Goal: Find specific page/section: Find specific page/section

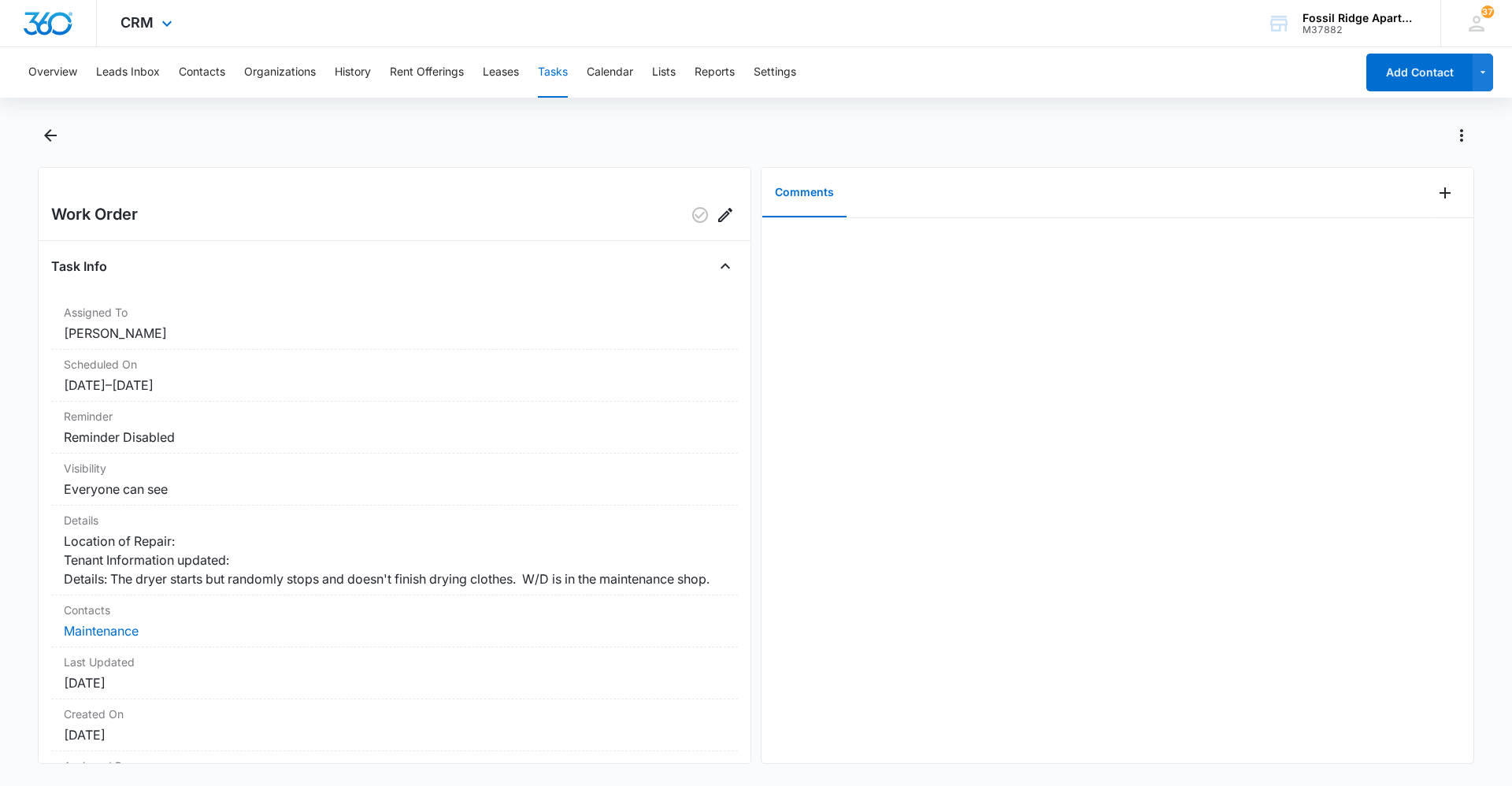
scroll to position [135, 0]
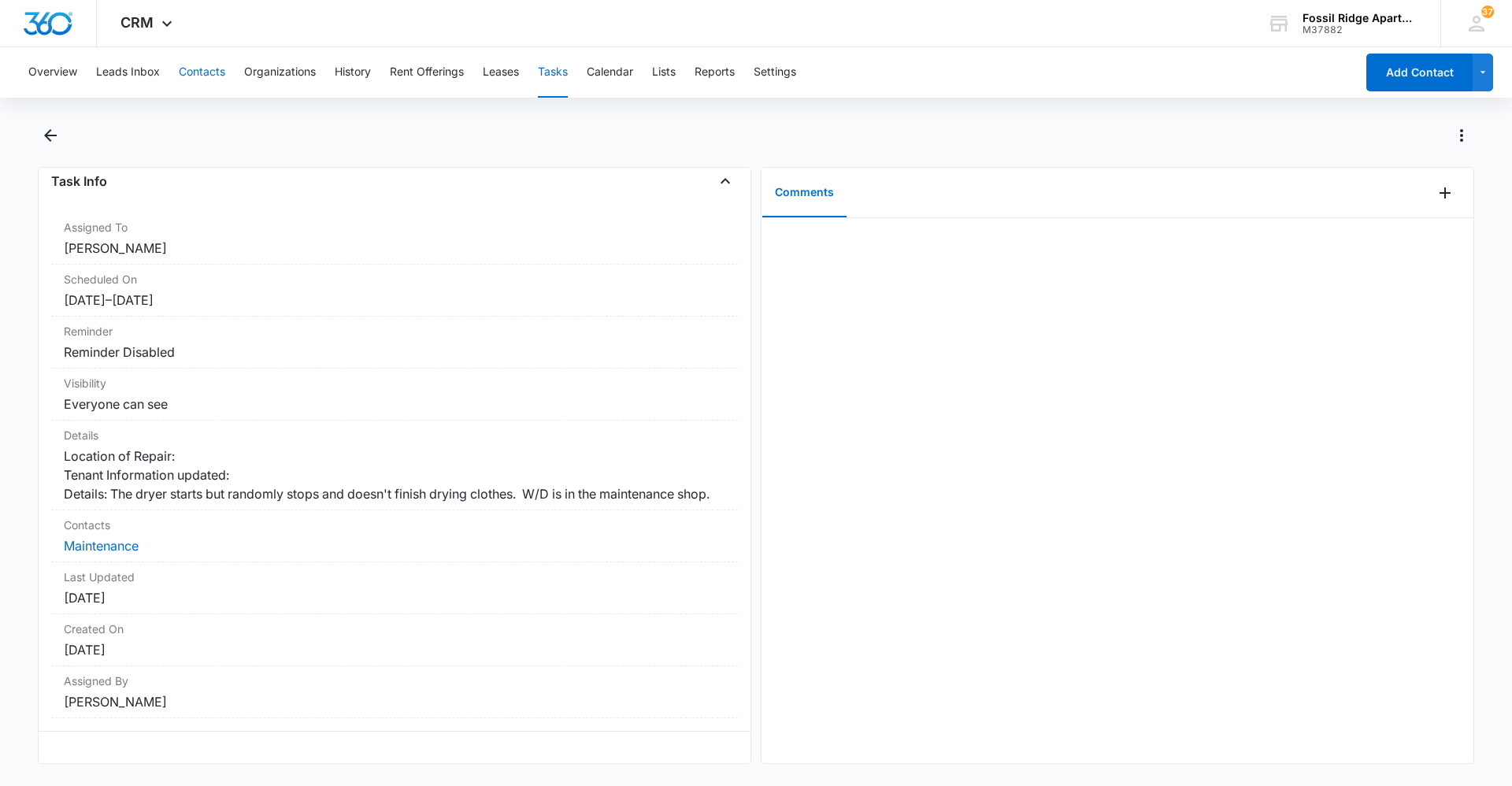
drag, startPoint x: 204, startPoint y: 67, endPoint x: 226, endPoint y: 81, distance: 26.1
click at [204, 67] on button "Contacts" at bounding box center [202, 72] width 47 height 50
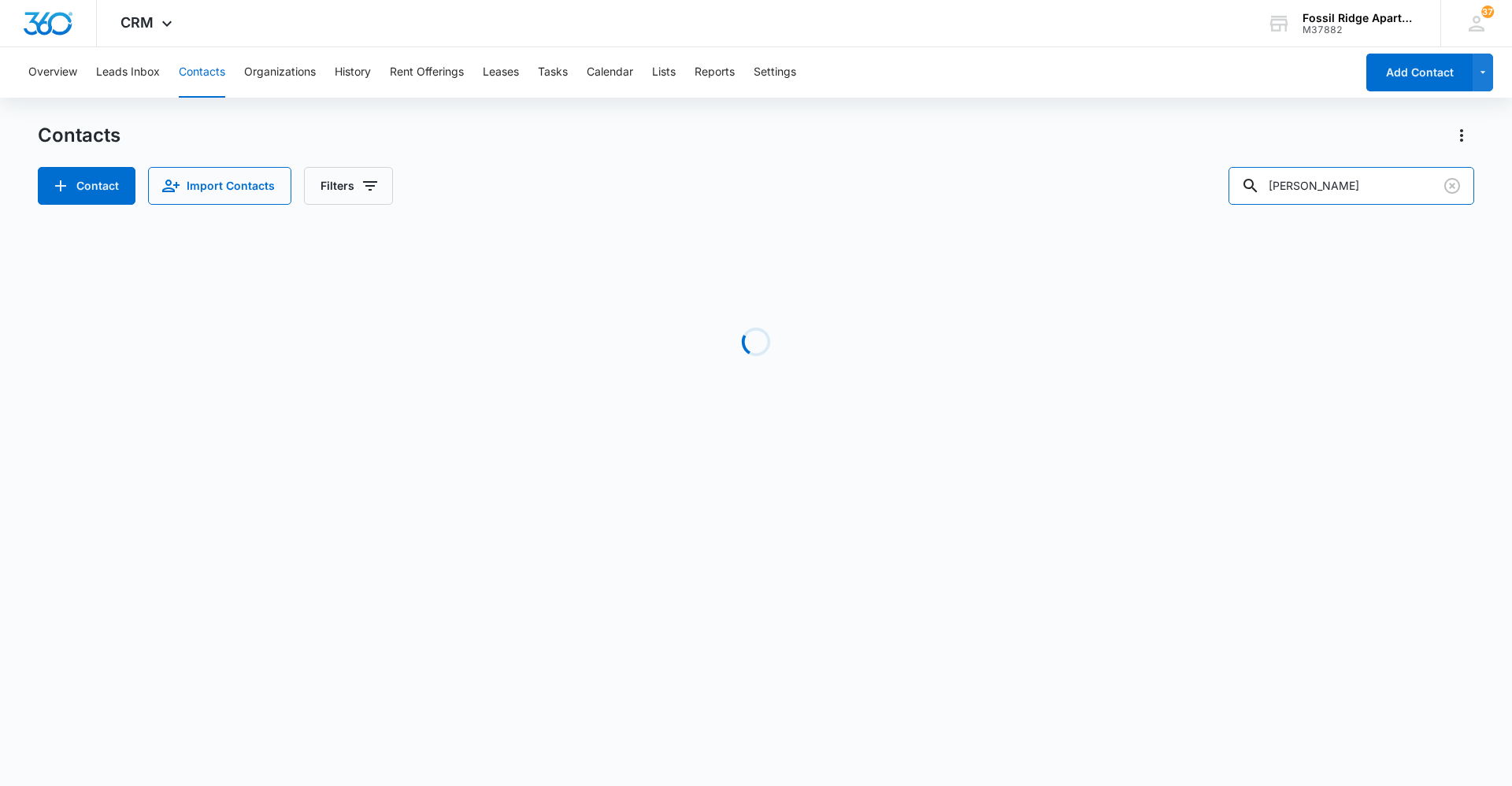
drag, startPoint x: 1371, startPoint y: 181, endPoint x: 261, endPoint y: 157, distance: 1110.3
click at [261, 157] on div "Contacts Contact Import Contacts Filters [PERSON_NAME]" at bounding box center [756, 164] width 1436 height 82
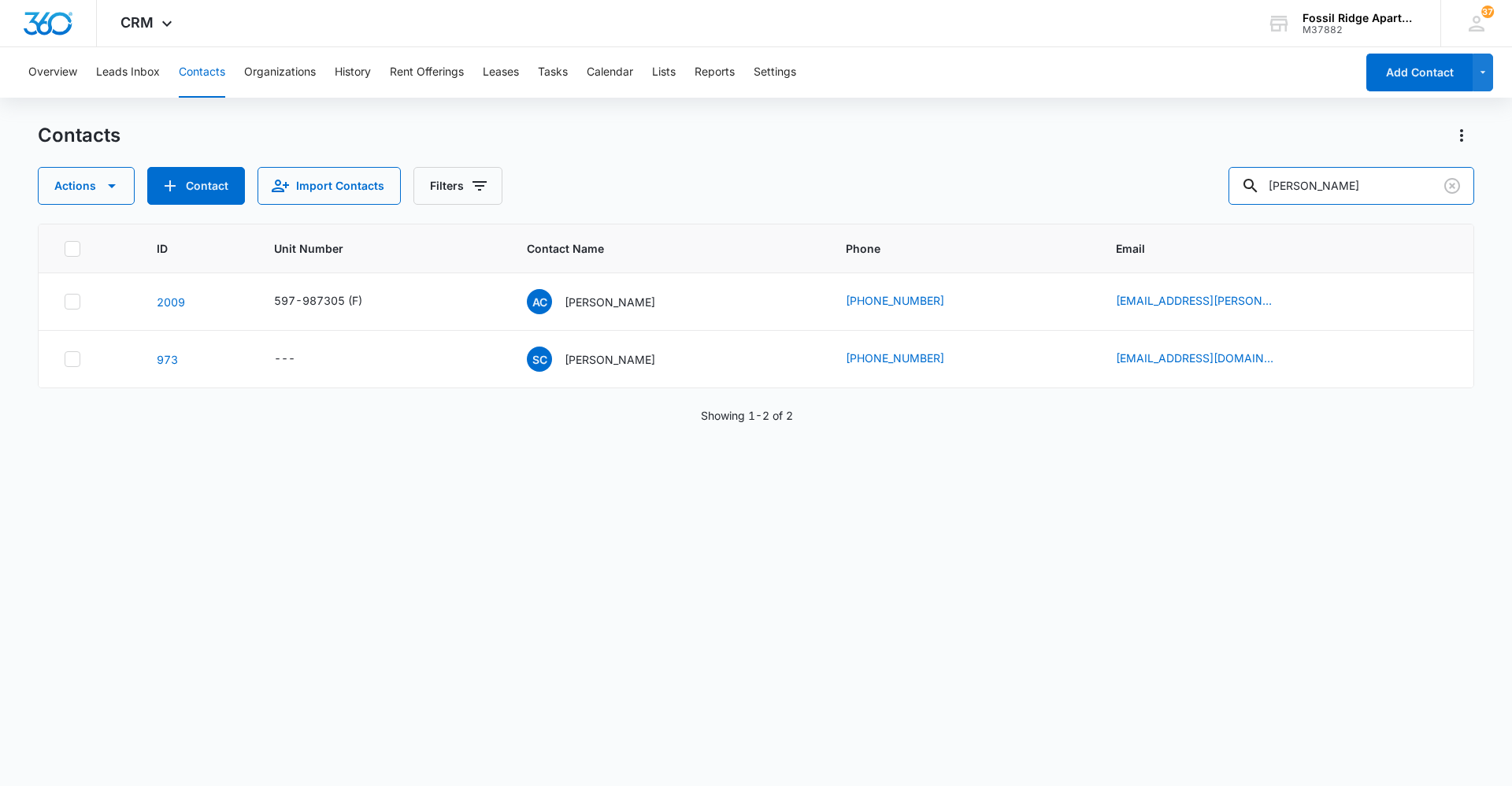
type input "[PERSON_NAME]"
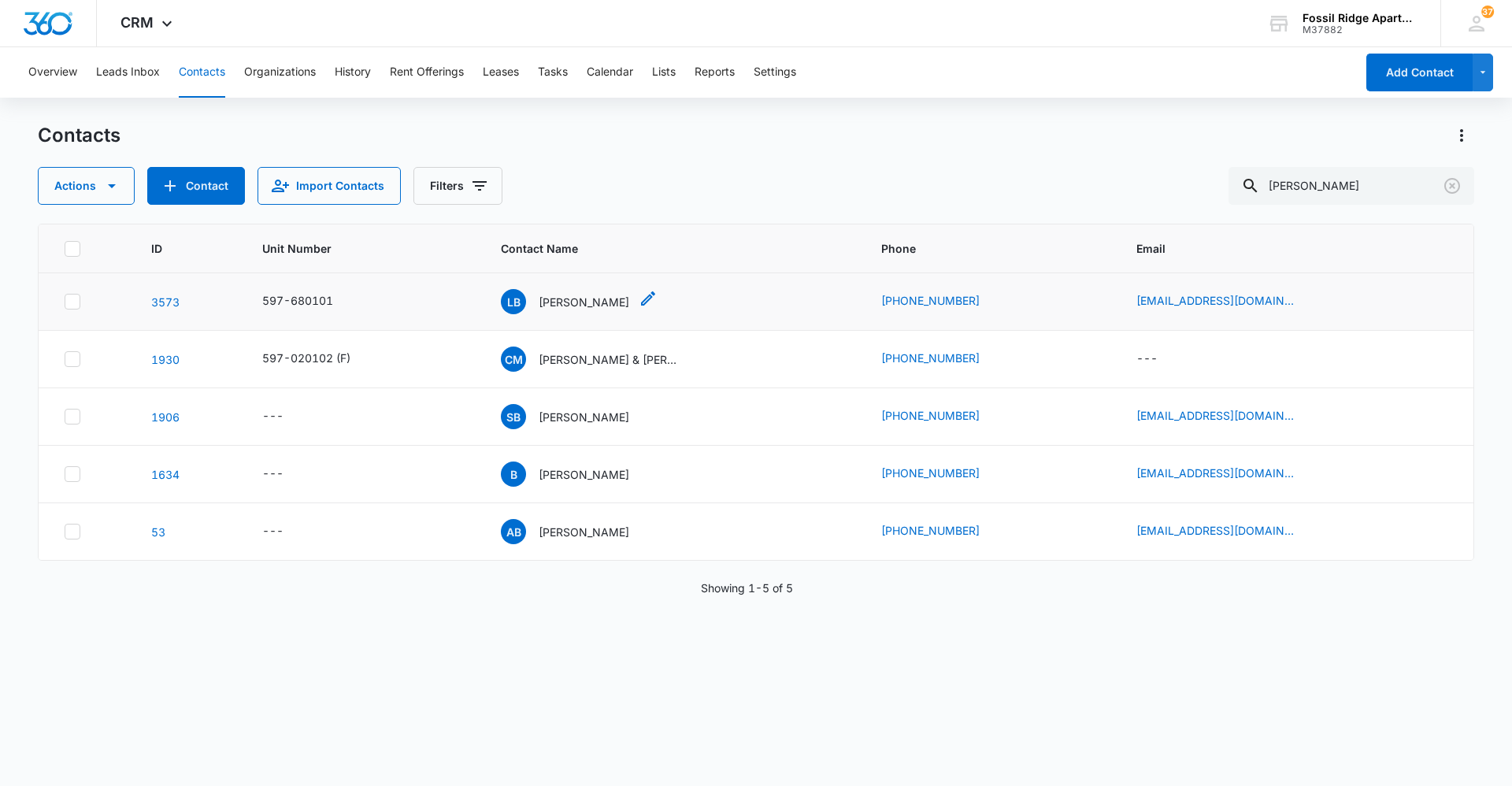
click at [561, 312] on div "LB [PERSON_NAME]" at bounding box center [565, 302] width 129 height 26
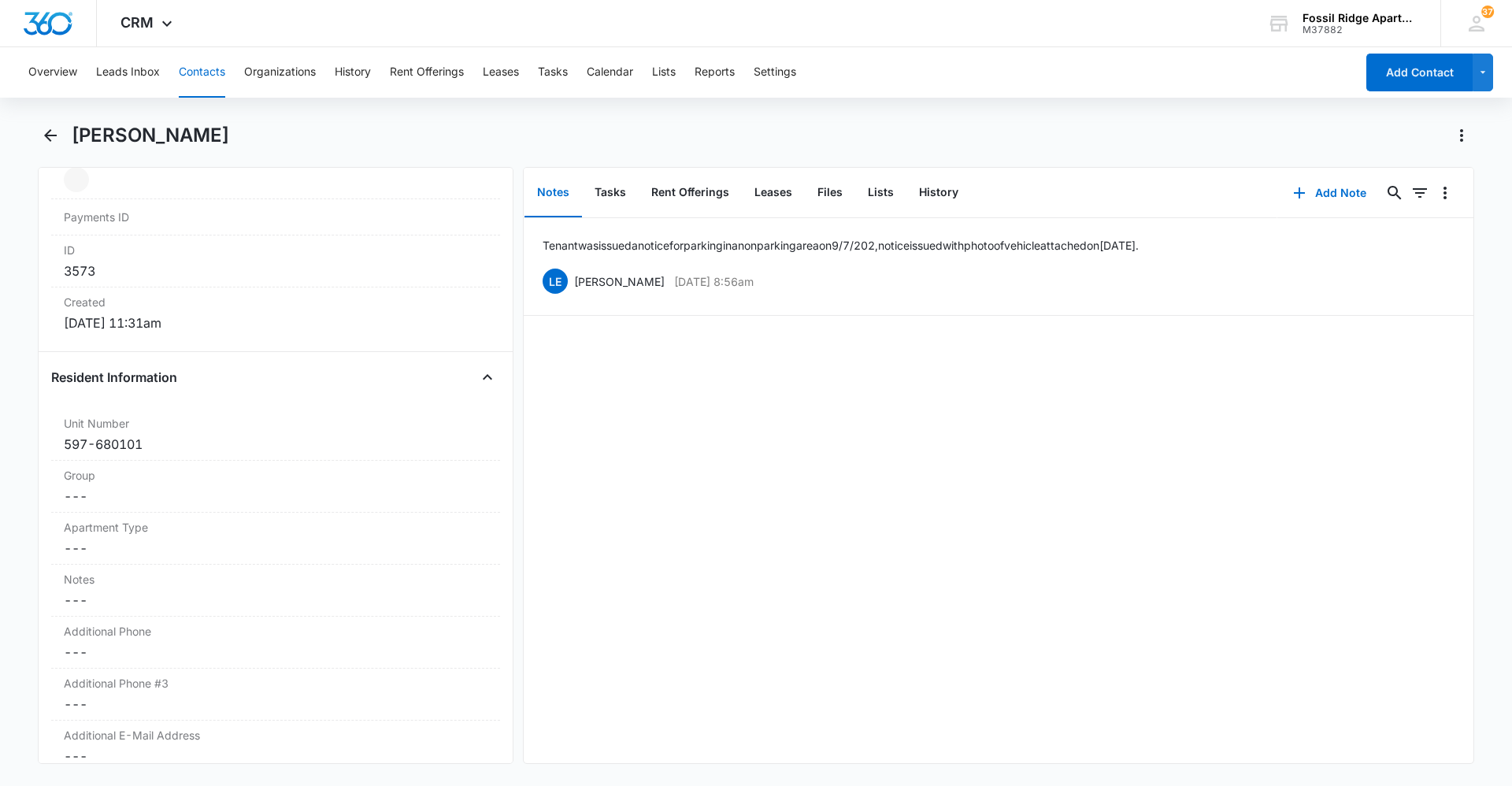
scroll to position [945, 0]
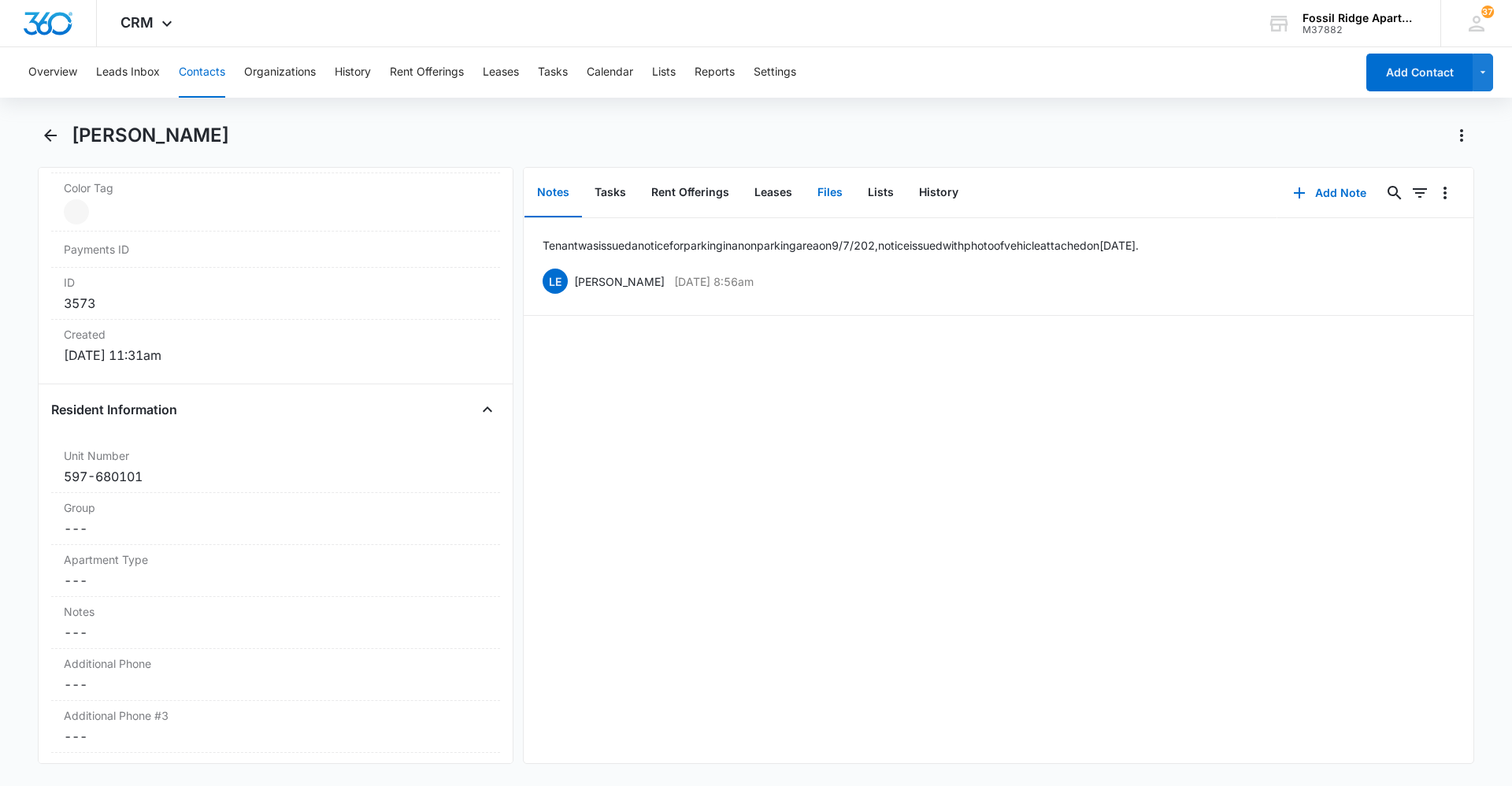
click at [821, 191] on button "Files" at bounding box center [829, 193] width 50 height 48
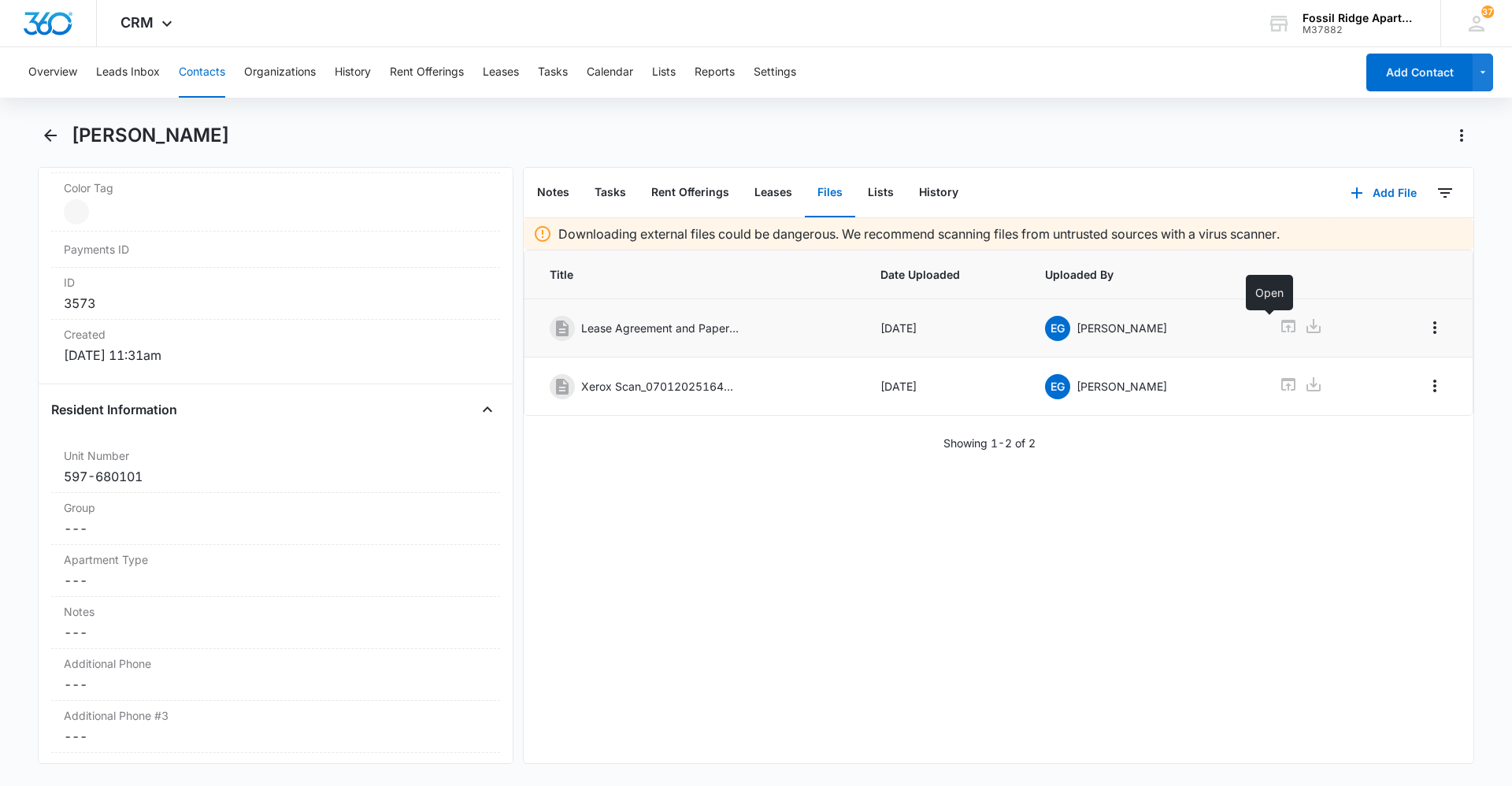
click at [1281, 324] on icon at bounding box center [1288, 326] width 15 height 13
click at [212, 89] on button "Contacts" at bounding box center [202, 72] width 47 height 50
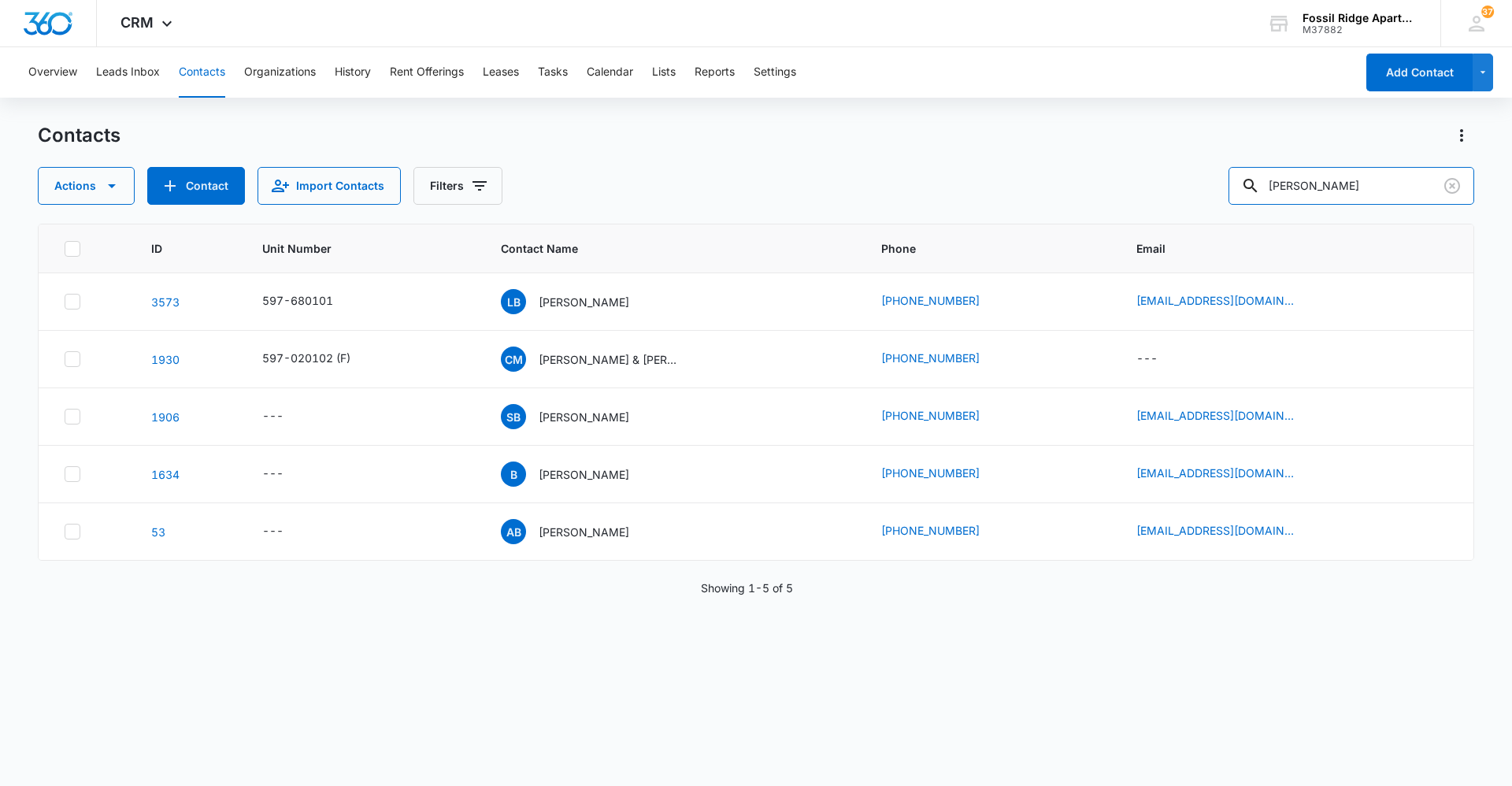
drag, startPoint x: 1351, startPoint y: 174, endPoint x: 855, endPoint y: 98, distance: 501.8
click at [857, 99] on div "Overview Leads Inbox Contacts Organizations History Rent Offerings Leases Tasks…" at bounding box center [756, 416] width 1512 height 738
type input "[PERSON_NAME]"
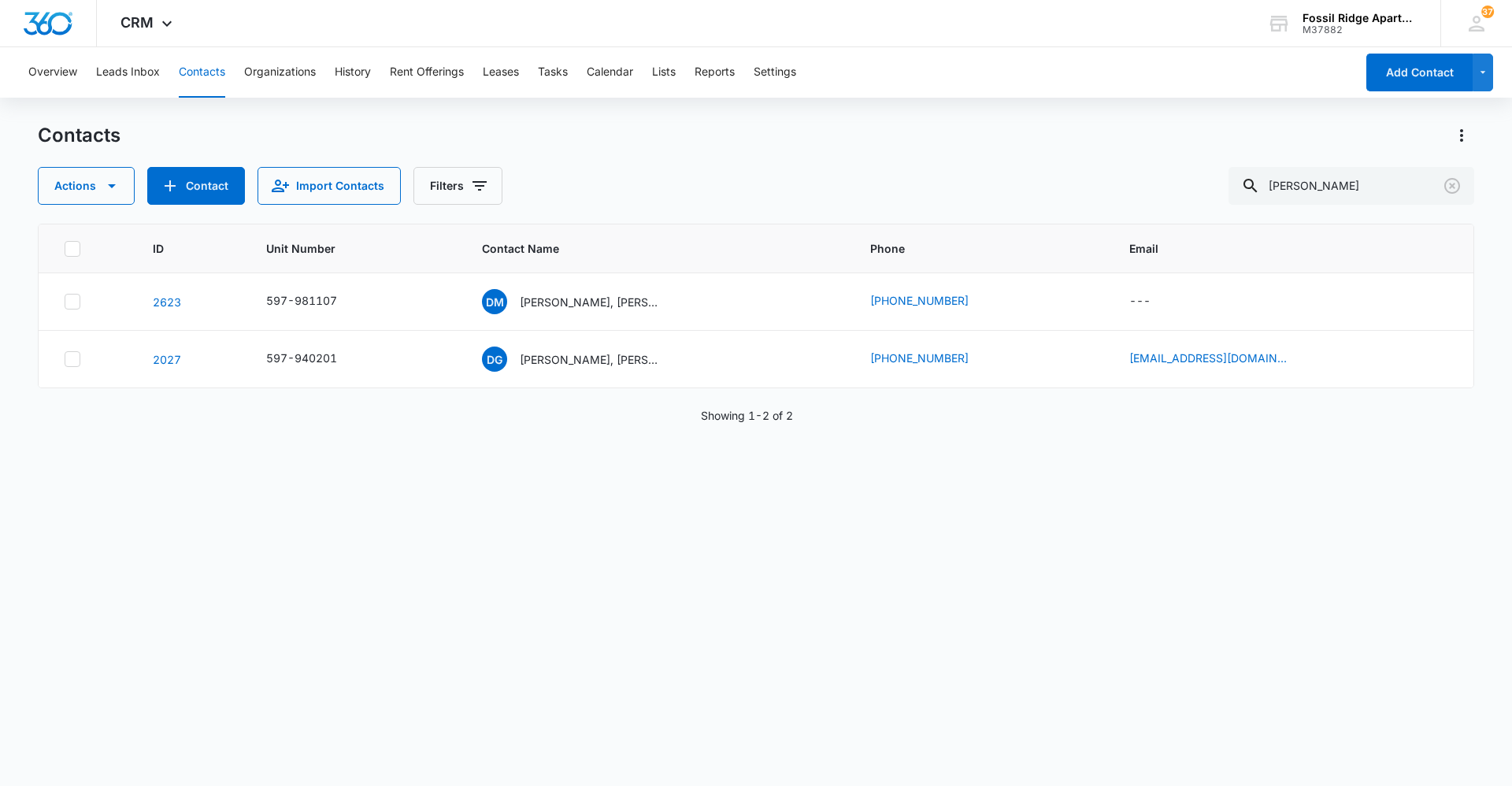
click at [748, 147] on div "Contacts Actions Contact Import Contacts Filters [PERSON_NAME]" at bounding box center [756, 164] width 1436 height 82
click at [577, 352] on p "[PERSON_NAME], [PERSON_NAME] & [PERSON_NAME]" at bounding box center [589, 360] width 141 height 16
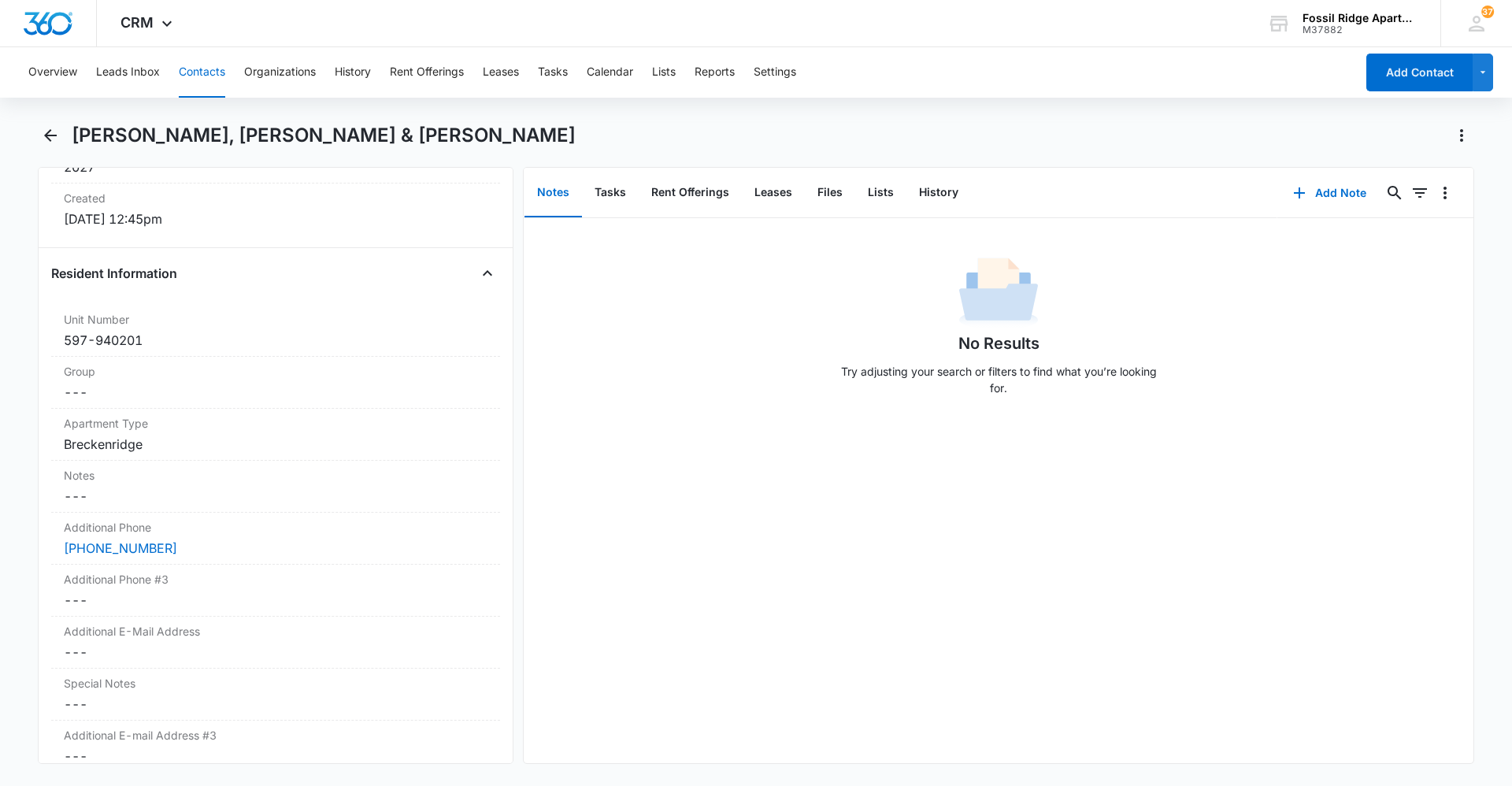
scroll to position [945, 0]
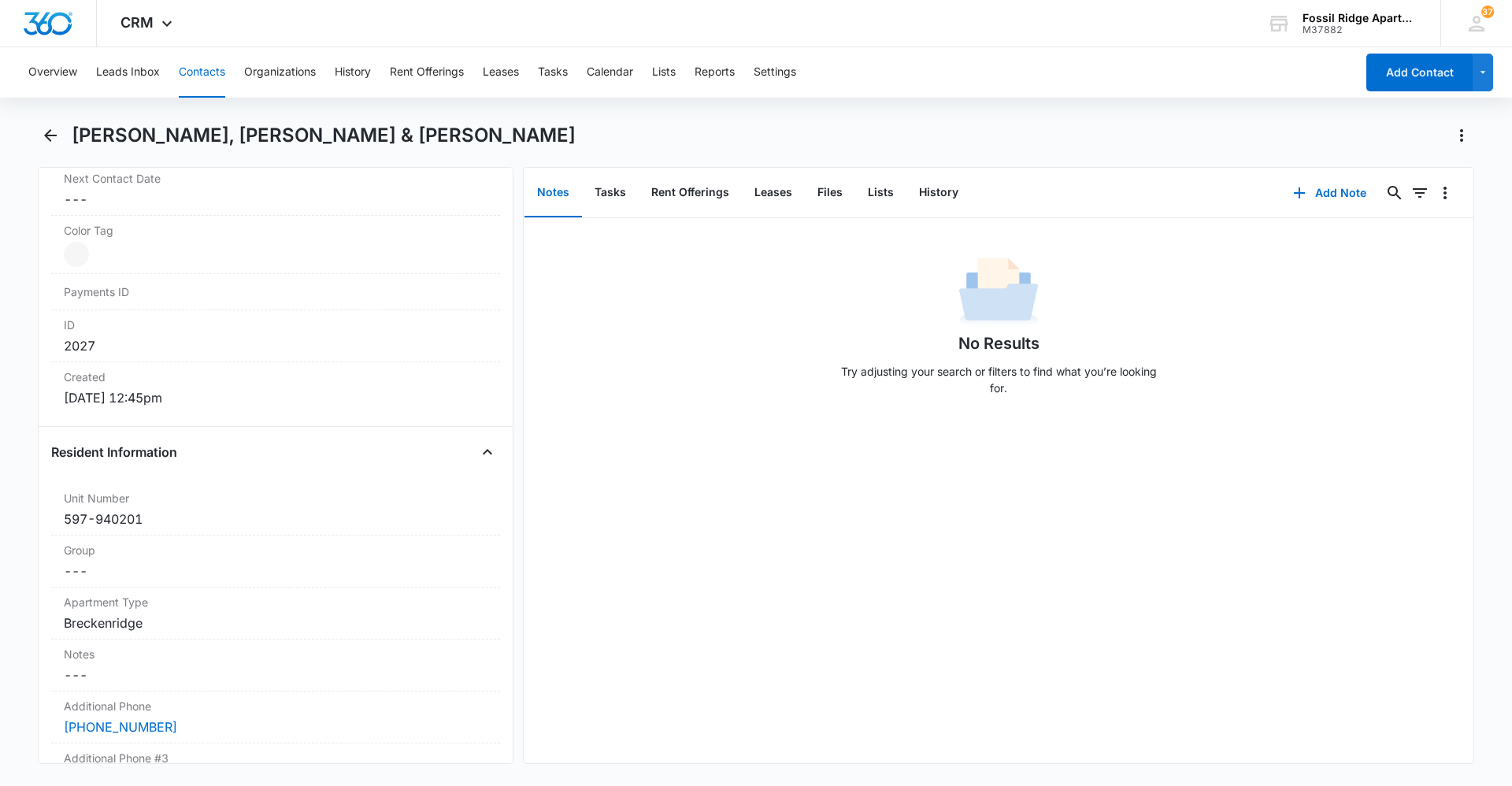
click at [202, 77] on button "Contacts" at bounding box center [202, 72] width 47 height 50
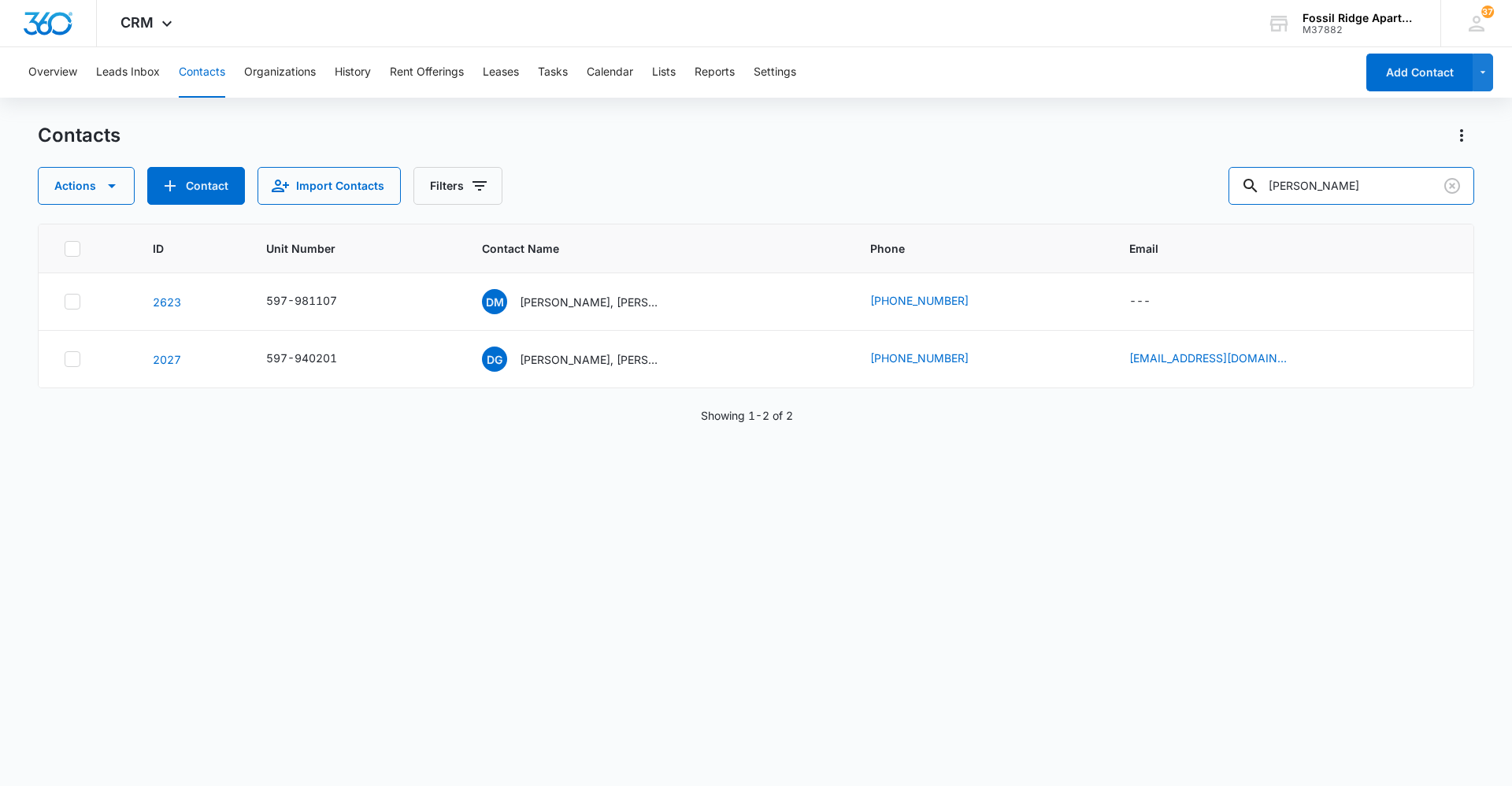
drag, startPoint x: 1343, startPoint y: 181, endPoint x: 787, endPoint y: 163, distance: 556.3
click at [787, 169] on div "Actions Contact Import Contacts Filters [PERSON_NAME]" at bounding box center [756, 185] width 1436 height 37
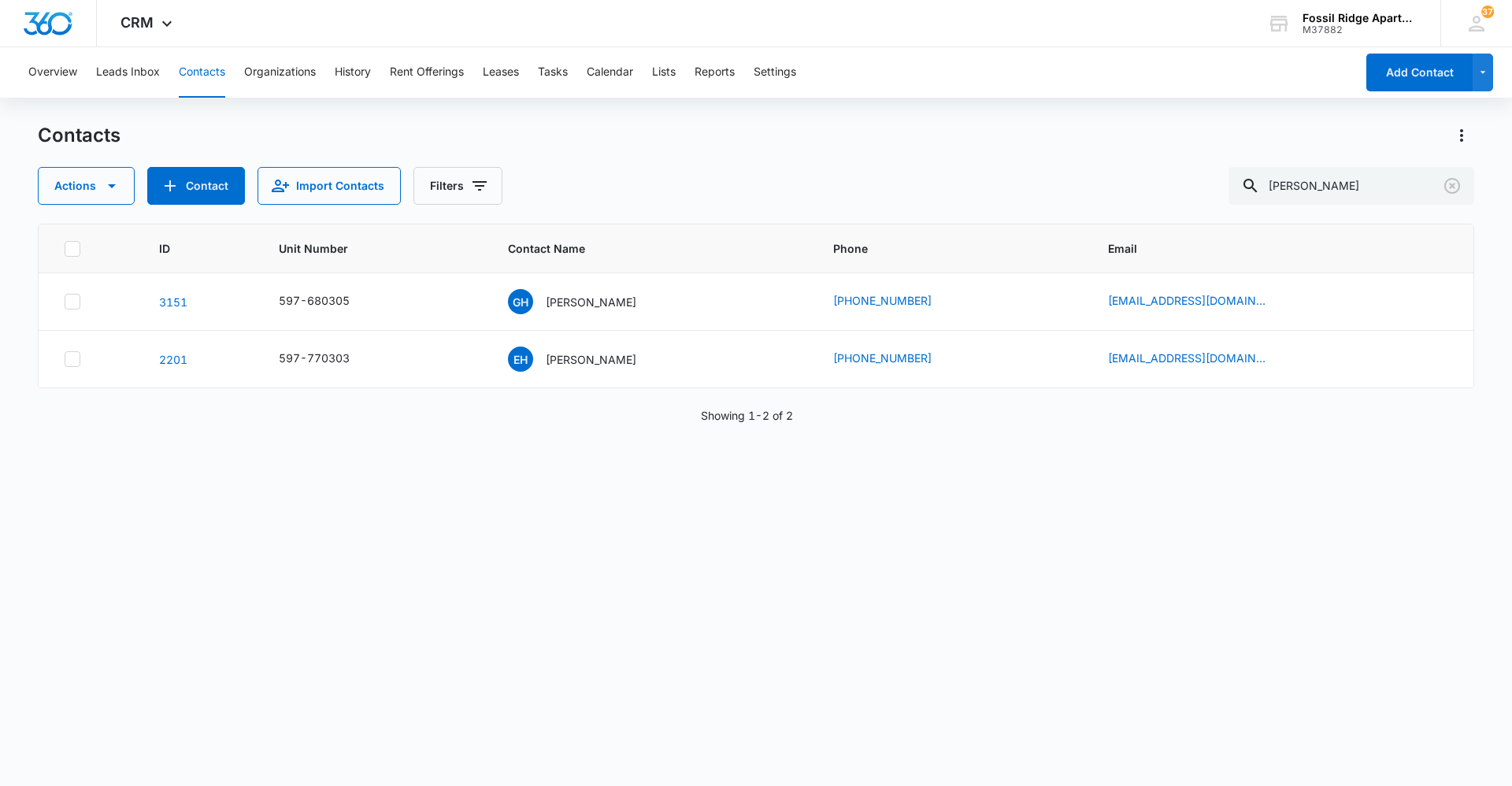
click at [200, 86] on button "Contacts" at bounding box center [202, 72] width 47 height 50
drag, startPoint x: 1334, startPoint y: 179, endPoint x: 830, endPoint y: 221, distance: 505.7
click at [830, 221] on div "Contacts Actions Contact Import Contacts Filters [PERSON_NAME] ID Unit Number C…" at bounding box center [756, 454] width 1436 height 662
type input "[PERSON_NAME]"
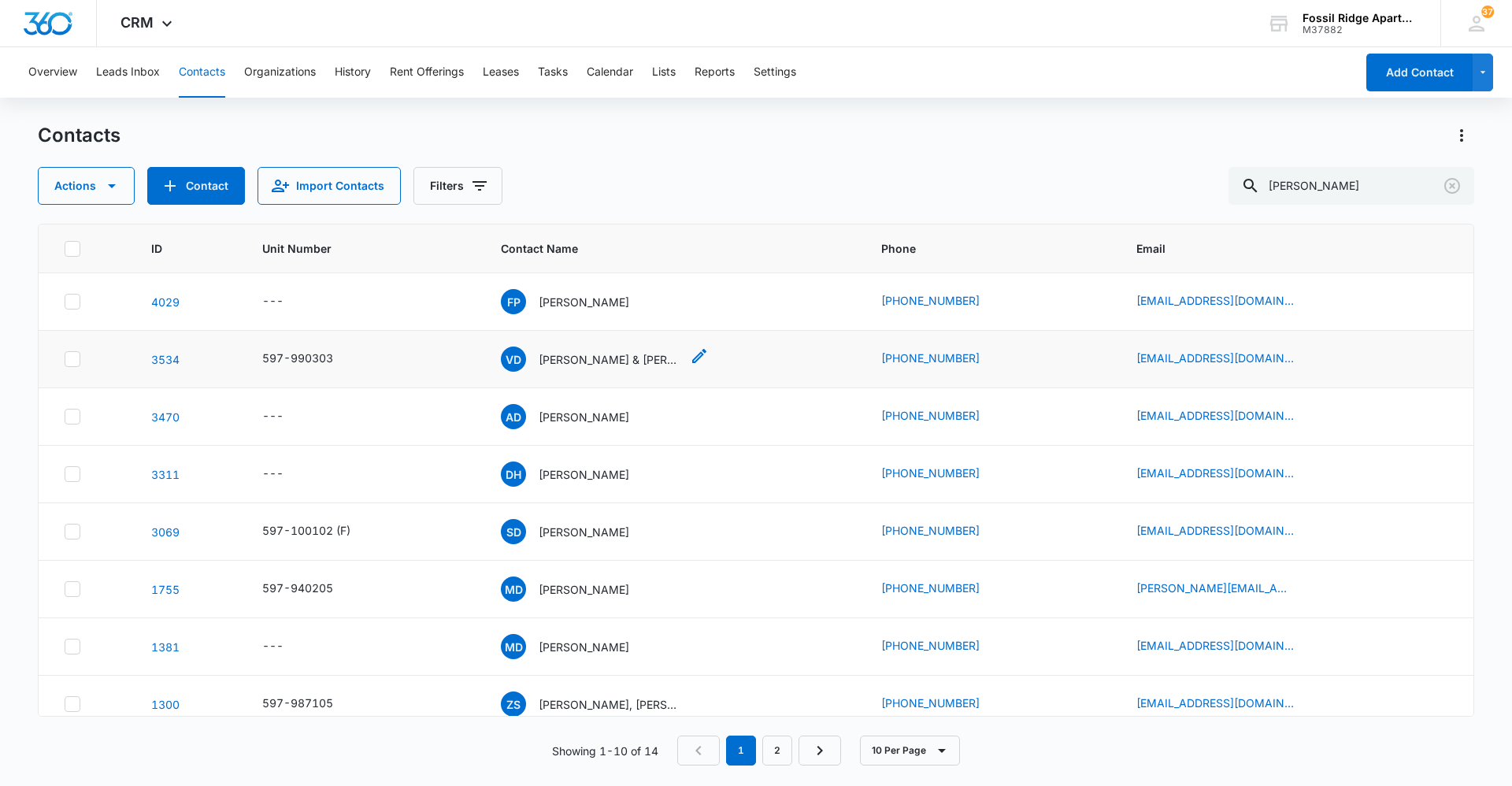
click at [657, 362] on p "[PERSON_NAME] & [PERSON_NAME]" at bounding box center [609, 360] width 141 height 16
